Goal: Transaction & Acquisition: Purchase product/service

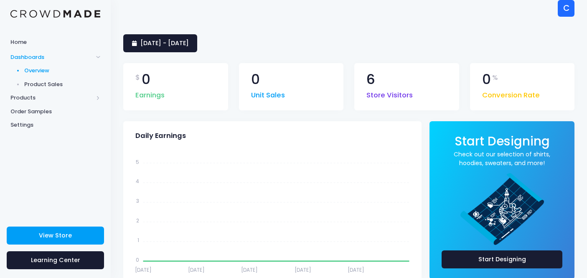
scroll to position [7, 0]
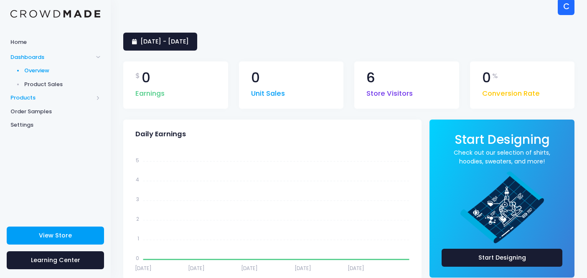
click at [26, 94] on span "Products" at bounding box center [51, 98] width 83 height 8
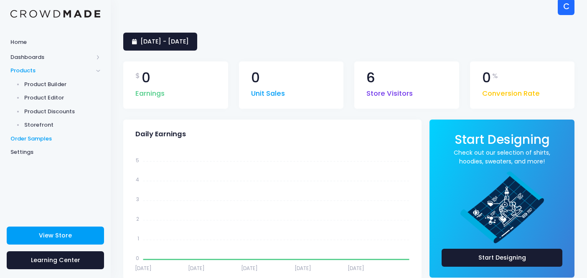
click at [38, 135] on span "Order Samples" at bounding box center [55, 139] width 90 height 8
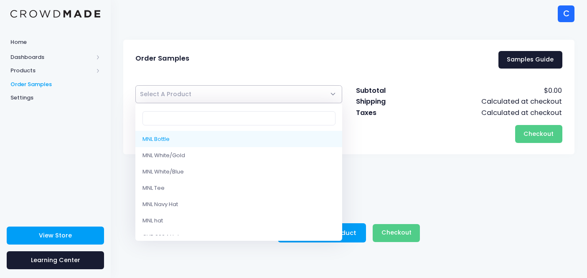
click at [207, 91] on span "Select A Product" at bounding box center [238, 94] width 207 height 18
select select "10217100181778"
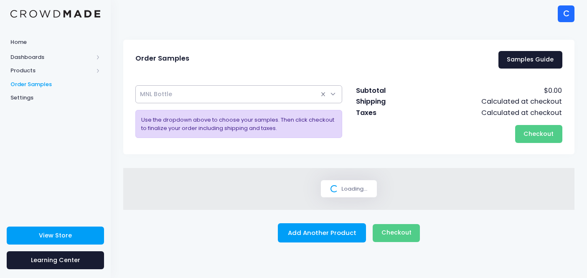
select select
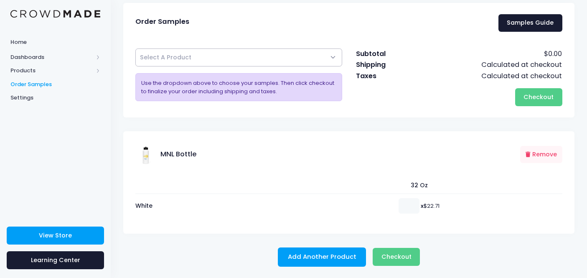
scroll to position [36, 0]
click at [410, 204] on input "1" at bounding box center [409, 205] width 21 height 15
click at [410, 204] on input "2" at bounding box center [409, 205] width 21 height 15
click at [410, 204] on input "3" at bounding box center [409, 205] width 21 height 15
click at [410, 204] on input "4" at bounding box center [409, 205] width 21 height 15
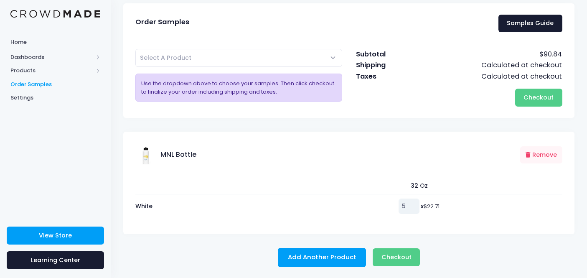
click at [410, 204] on input "5" at bounding box center [409, 205] width 21 height 15
click at [410, 204] on input "6" at bounding box center [409, 205] width 21 height 15
click at [410, 204] on input "7" at bounding box center [409, 205] width 21 height 15
click at [410, 204] on input "8" at bounding box center [409, 205] width 21 height 15
click at [410, 204] on input "9" at bounding box center [409, 205] width 21 height 15
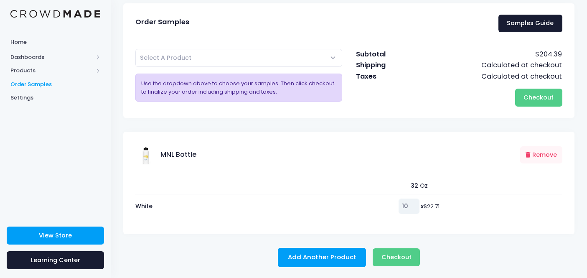
click at [410, 204] on input "10" at bounding box center [409, 205] width 21 height 15
click at [410, 204] on input "11" at bounding box center [409, 205] width 21 height 15
type input "12"
click at [410, 204] on input "12" at bounding box center [409, 205] width 21 height 15
click at [547, 93] on span "Checkout" at bounding box center [538, 97] width 30 height 8
